Goal: Task Accomplishment & Management: Use online tool/utility

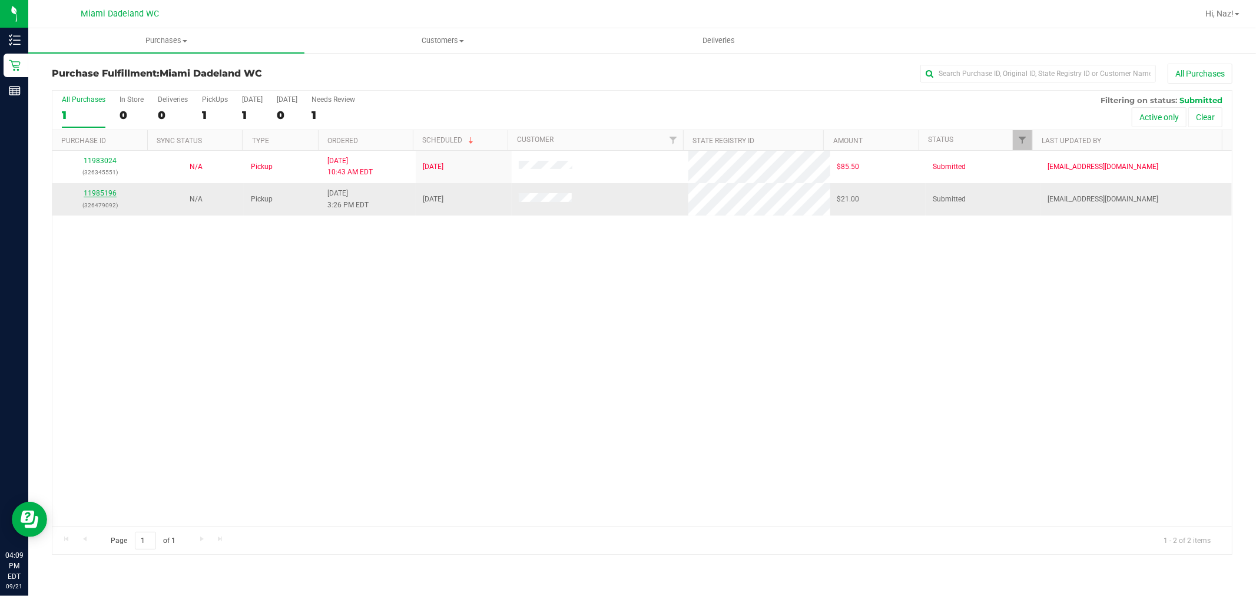
click at [100, 191] on link "11985196" at bounding box center [100, 193] width 33 height 8
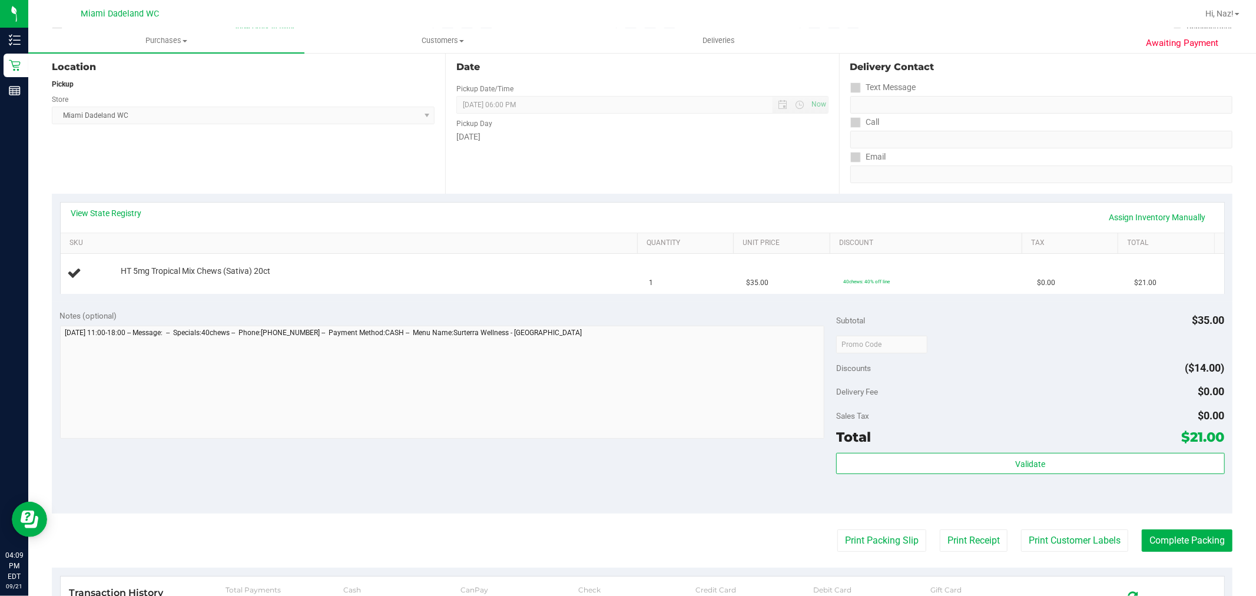
scroll to position [131, 0]
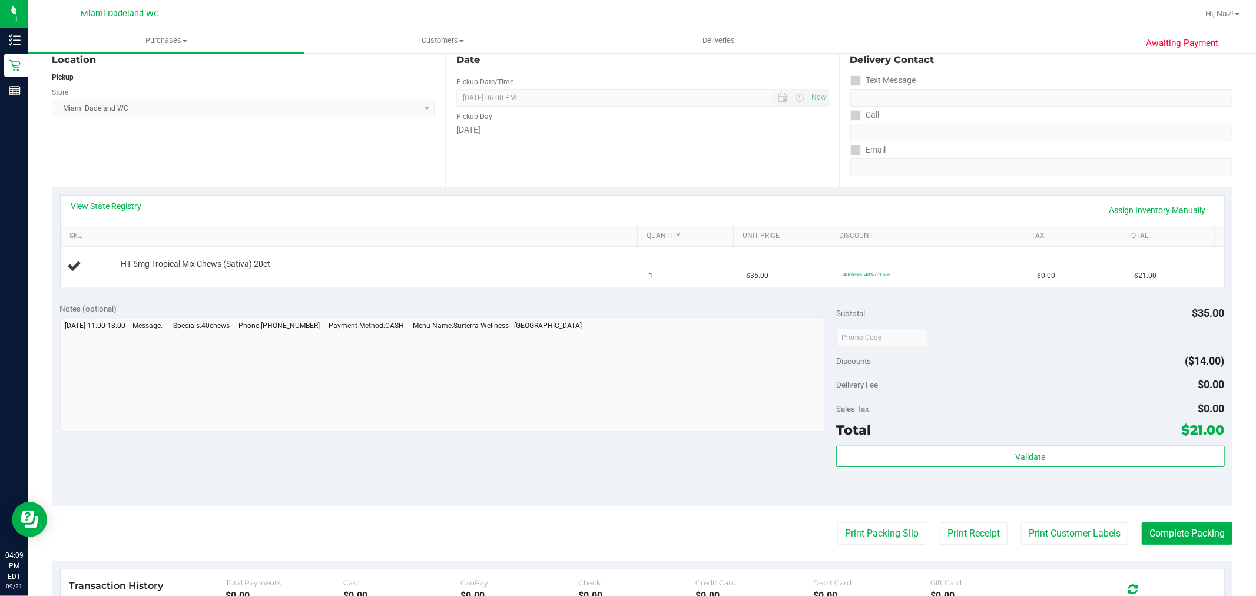
click at [556, 207] on div "View State Registry Assign Inventory Manually" at bounding box center [642, 210] width 1142 height 20
click at [592, 201] on div "View State Registry Assign Inventory Manually" at bounding box center [642, 210] width 1142 height 20
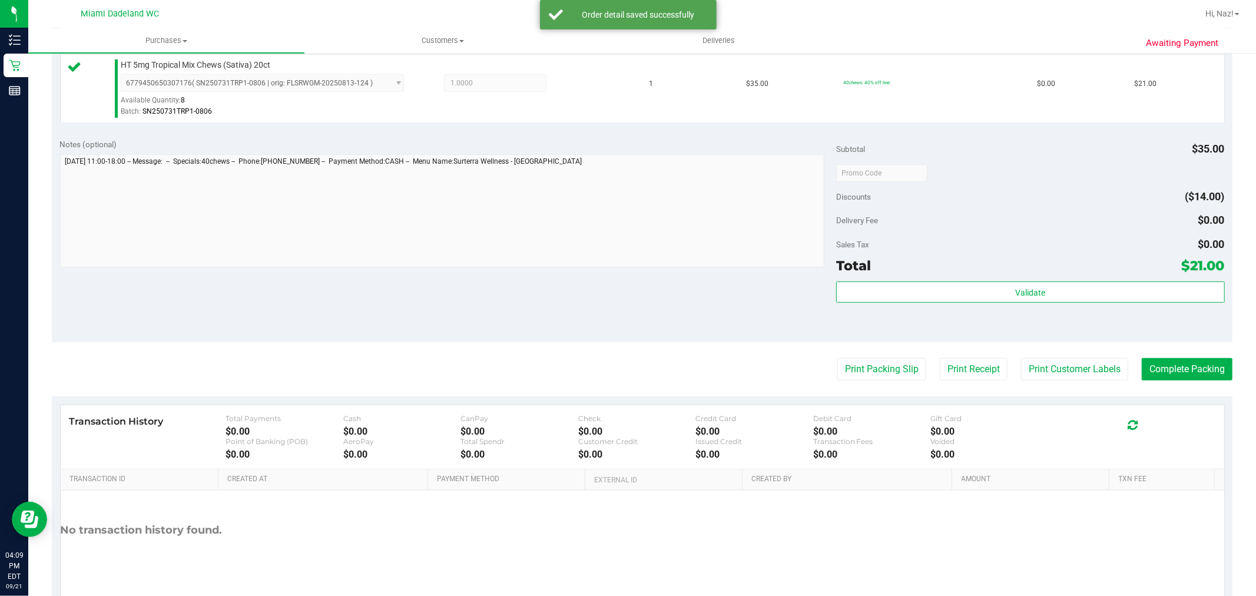
scroll to position [327, 0]
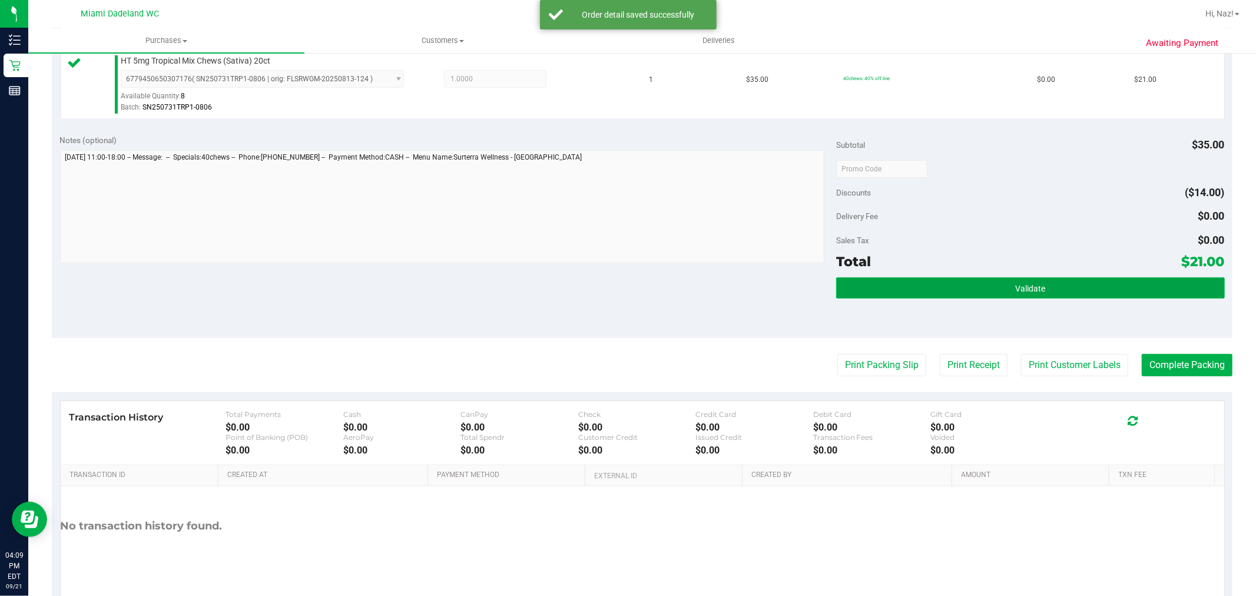
click at [1027, 294] on button "Validate" at bounding box center [1030, 287] width 388 height 21
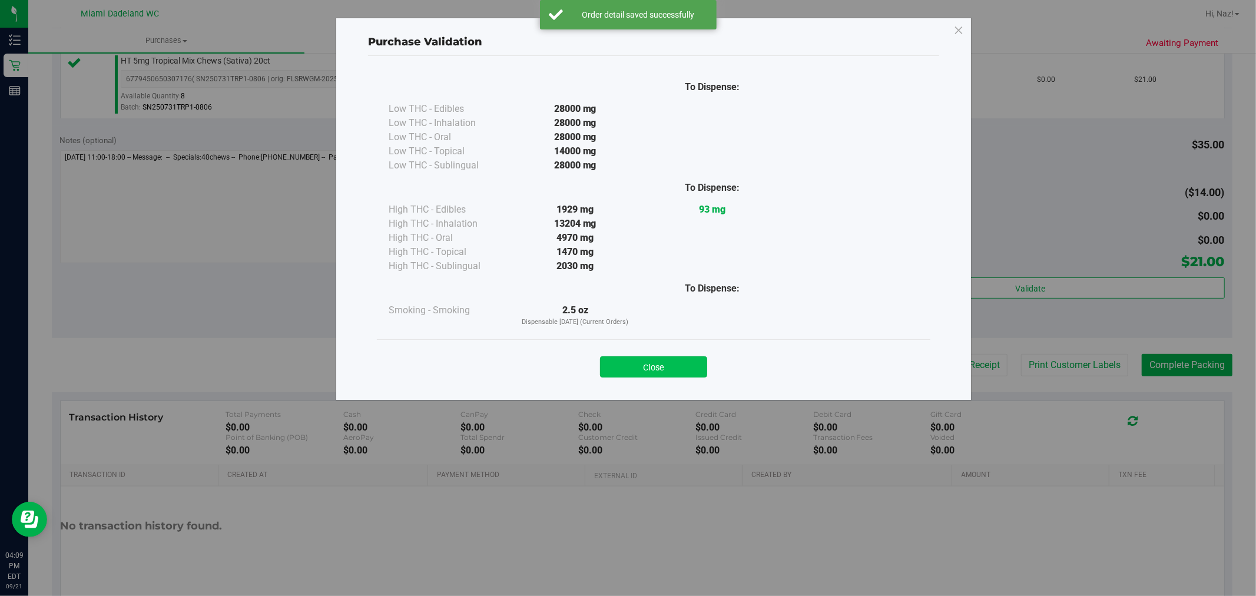
click at [675, 368] on button "Close" at bounding box center [653, 366] width 107 height 21
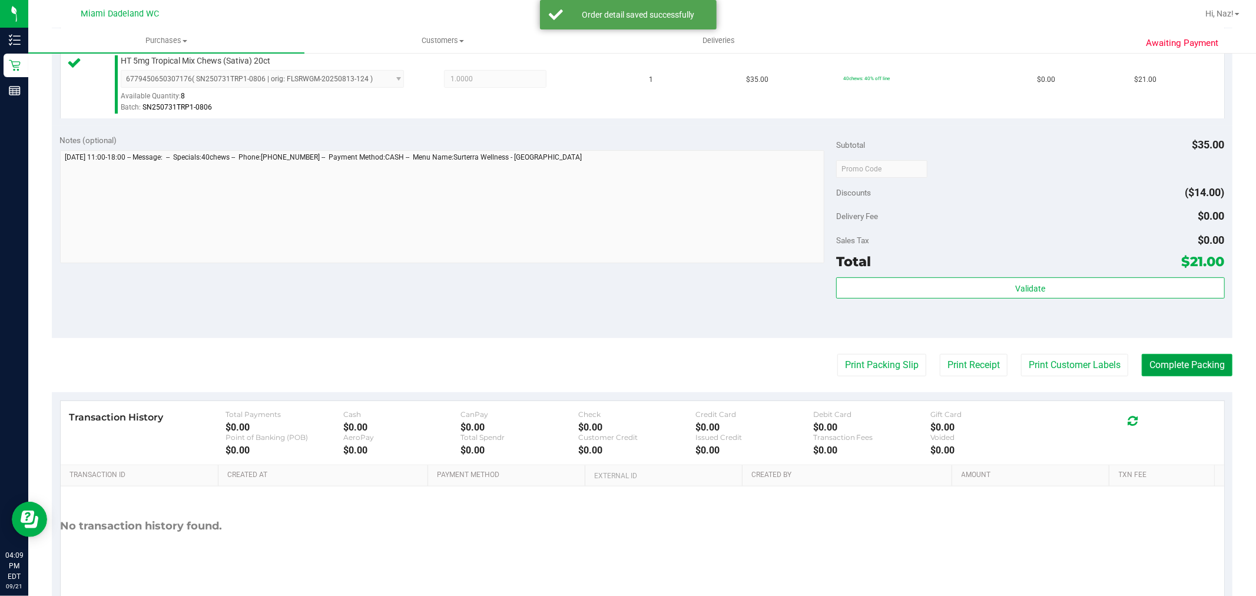
click at [1154, 371] on button "Complete Packing" at bounding box center [1186, 365] width 91 height 22
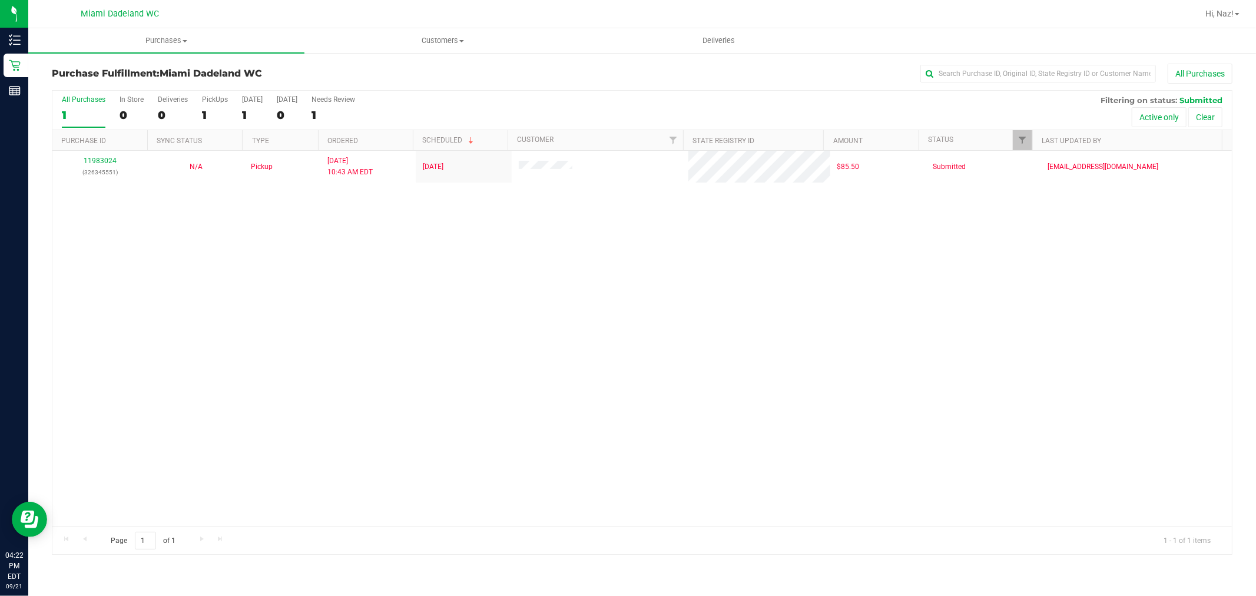
click at [763, 79] on div "All Purchases" at bounding box center [838, 74] width 787 height 20
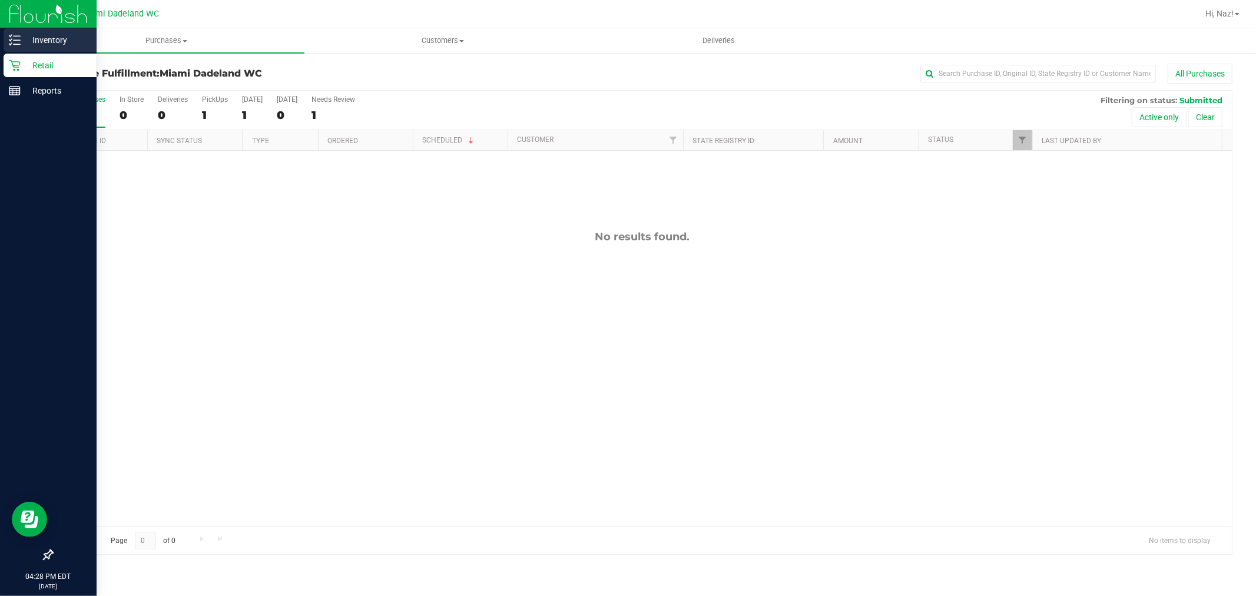
click at [50, 47] on div "Inventory" at bounding box center [50, 40] width 93 height 24
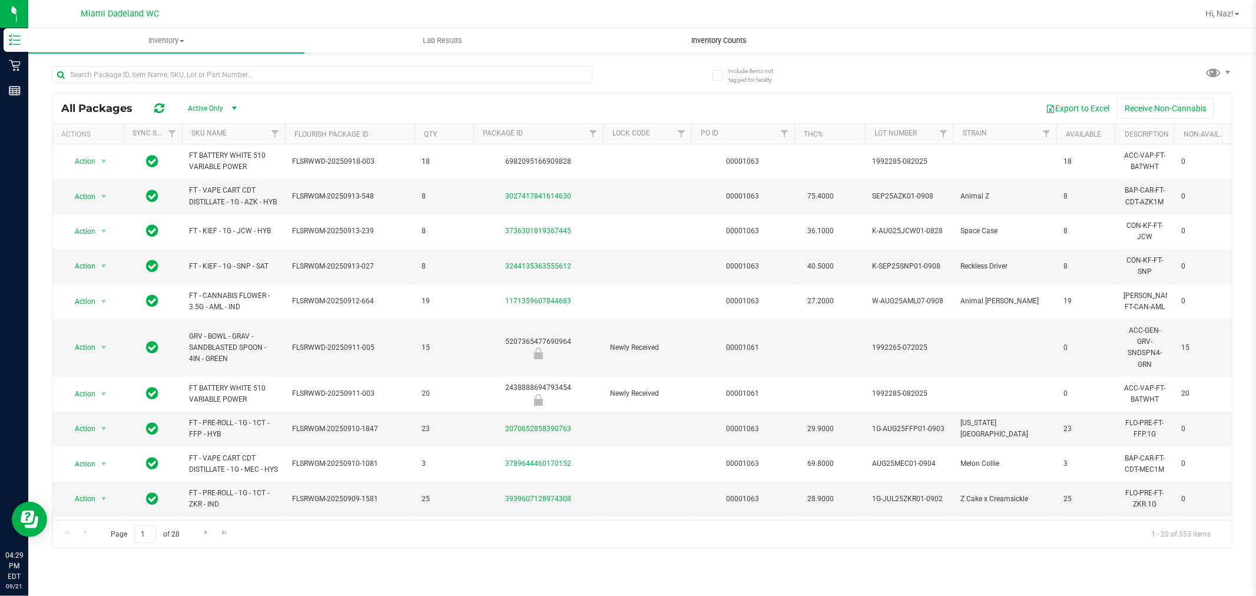
click at [762, 31] on uib-tab-heading "Inventory Counts" at bounding box center [718, 41] width 275 height 24
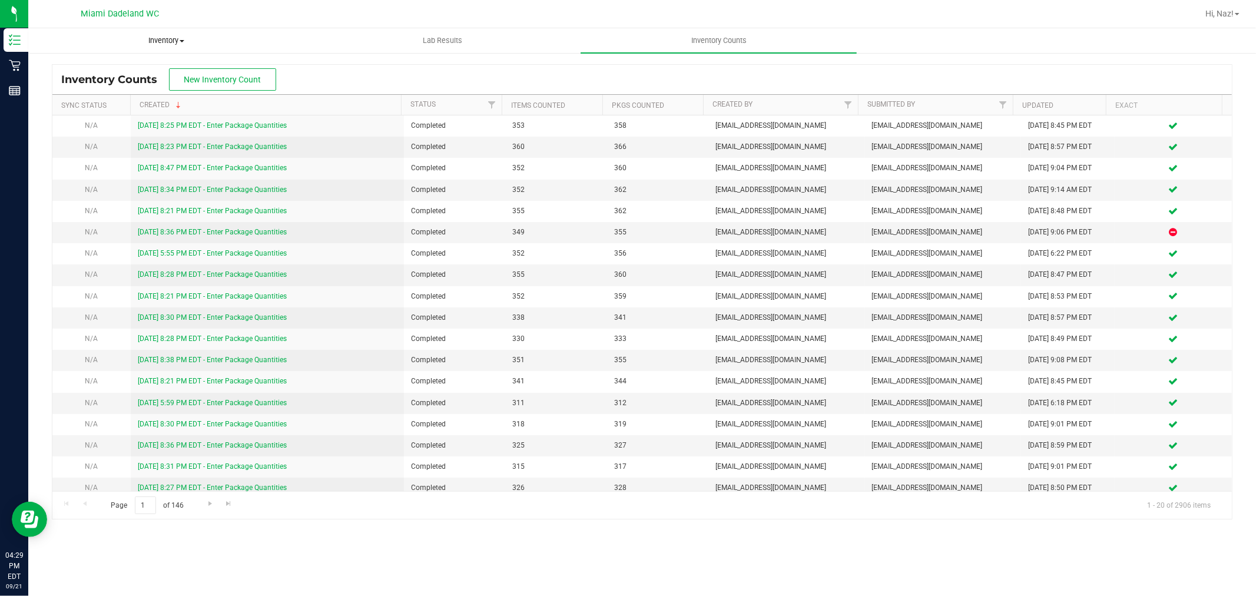
click at [178, 31] on uib-tab-heading "Inventory All packages All inventory Waste log" at bounding box center [166, 41] width 275 height 24
click at [108, 71] on li "All packages" at bounding box center [166, 71] width 276 height 14
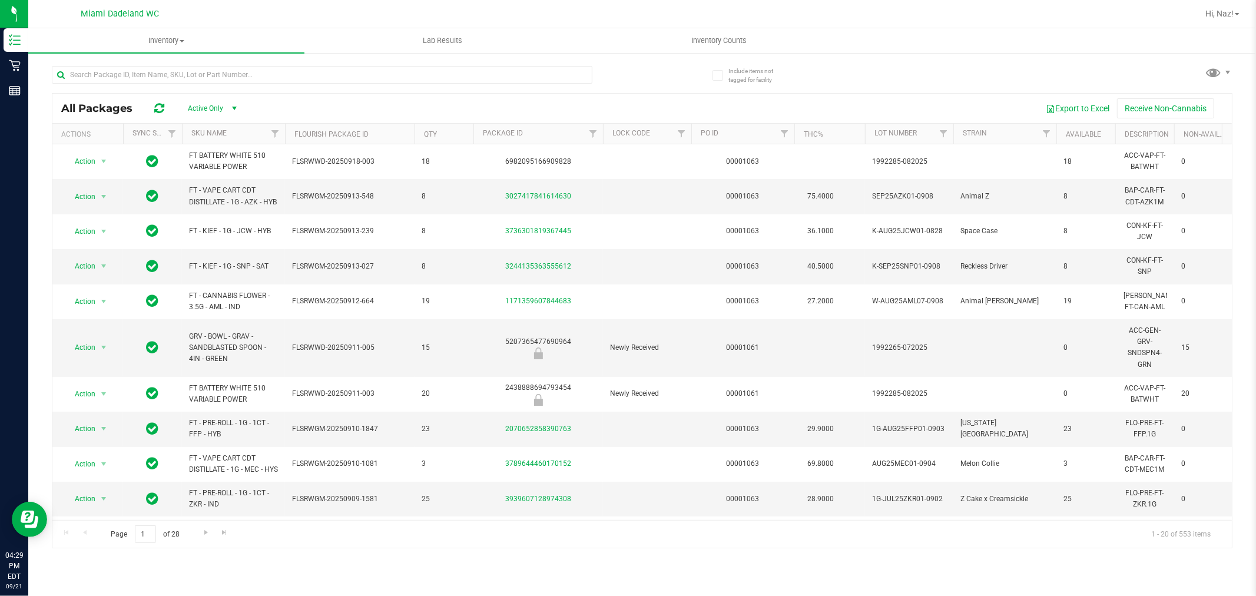
click at [237, 135] on th "SKU Name" at bounding box center [233, 134] width 103 height 21
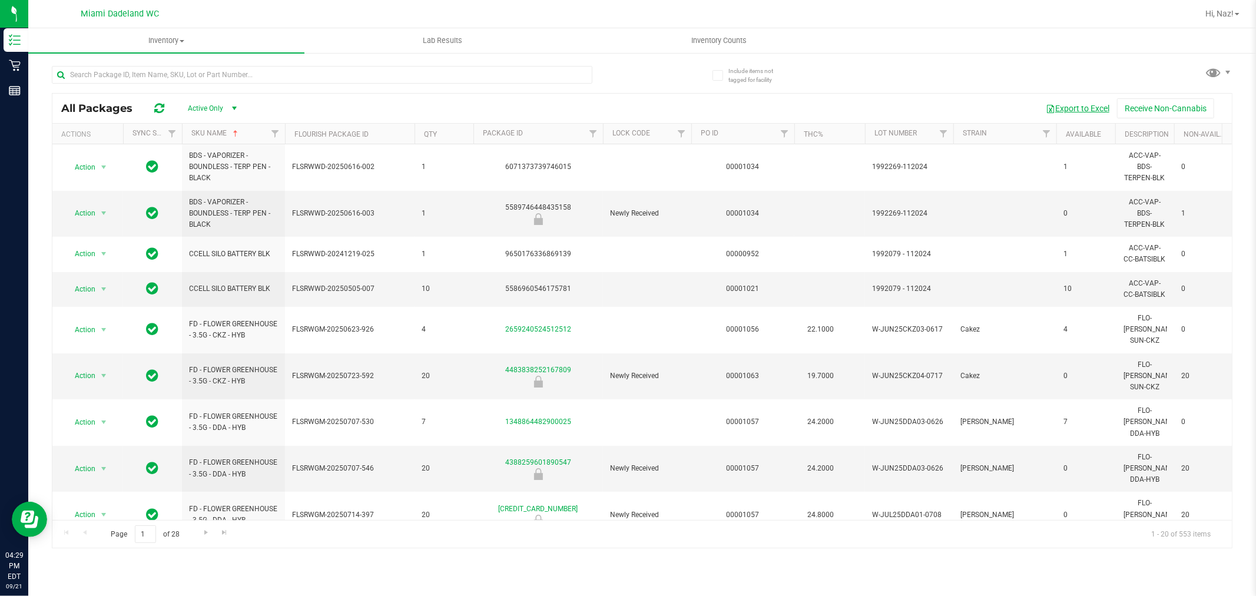
click at [1085, 111] on button "Export to Excel" at bounding box center [1077, 108] width 79 height 20
